Goal: Information Seeking & Learning: Check status

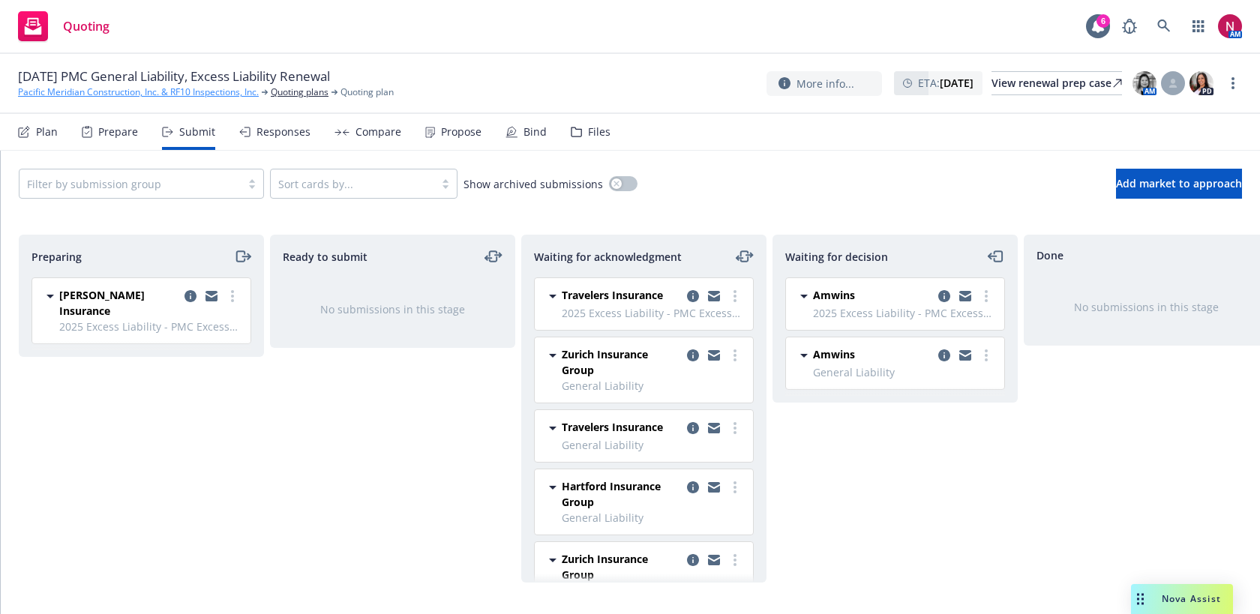
click at [174, 92] on link "Pacific Meridian Construction, Inc. & RF10 Inspections, Inc." at bounding box center [138, 91] width 241 height 13
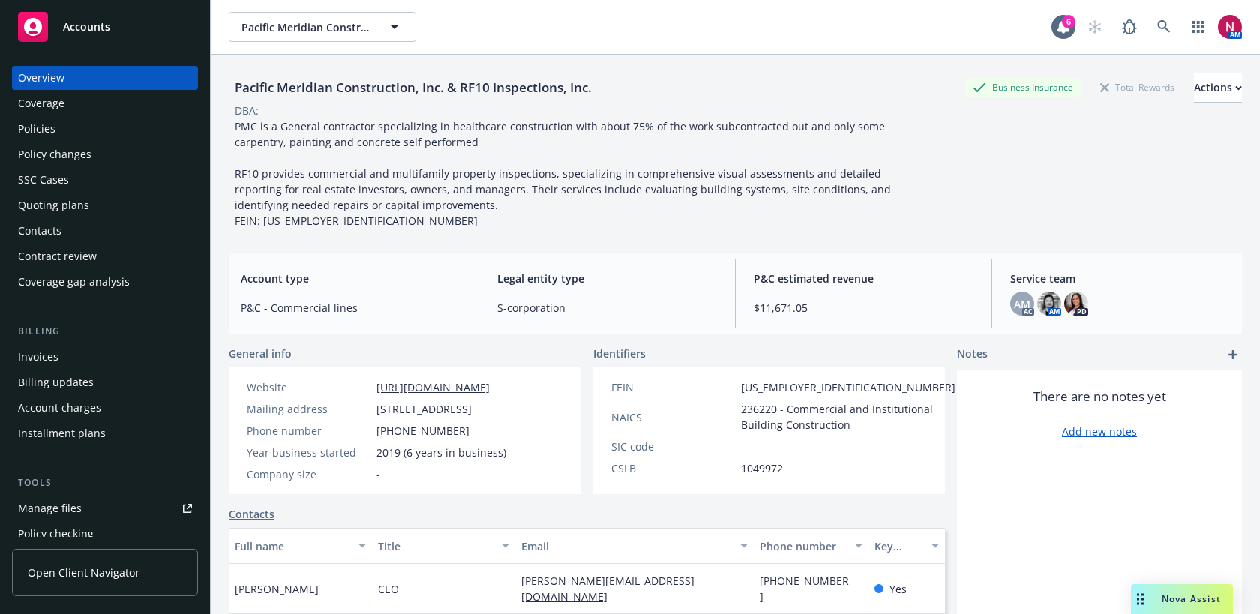
click at [34, 121] on div "Policies" at bounding box center [36, 129] width 37 height 24
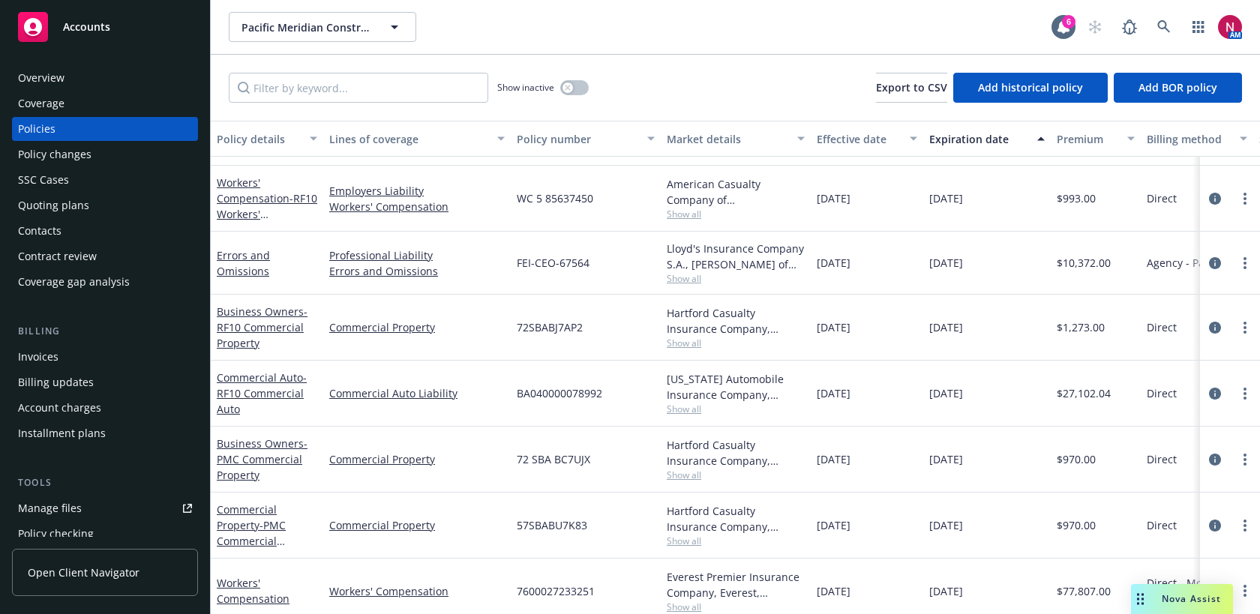
scroll to position [247, 0]
